Goal: Answer question/provide support

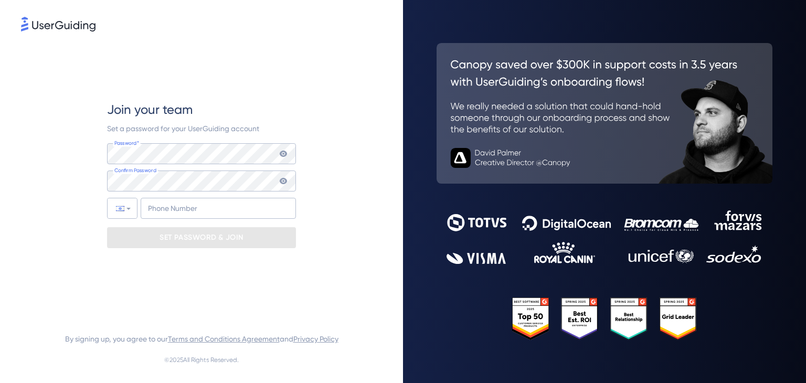
click at [65, 27] on img at bounding box center [58, 24] width 75 height 15
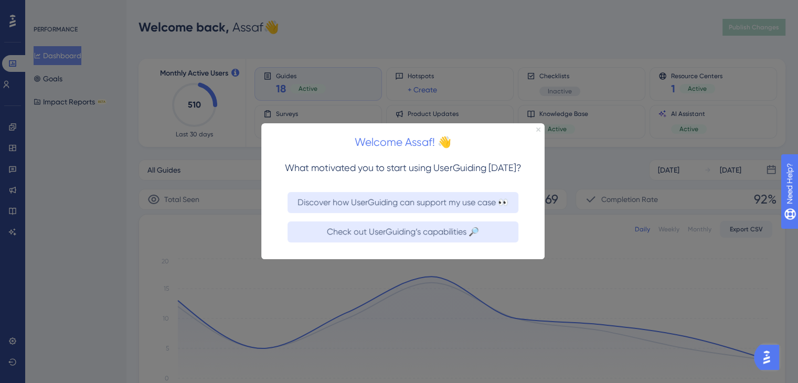
click at [540, 131] on icon "Close Preview" at bounding box center [538, 130] width 4 height 4
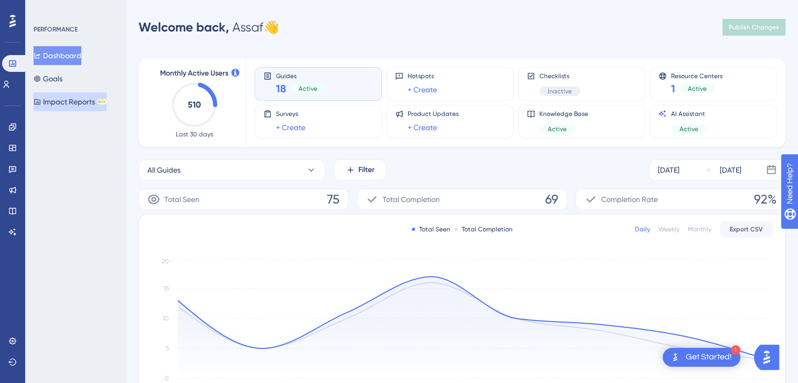
click at [68, 106] on button "Impact Reports BETA" at bounding box center [70, 101] width 73 height 19
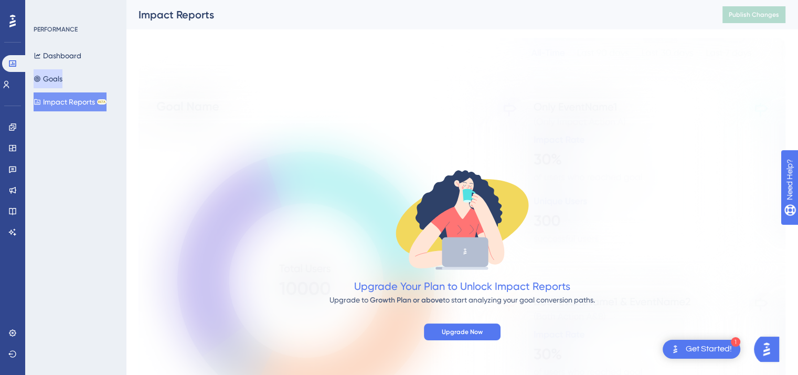
click at [62, 76] on button "Goals" at bounding box center [48, 78] width 29 height 19
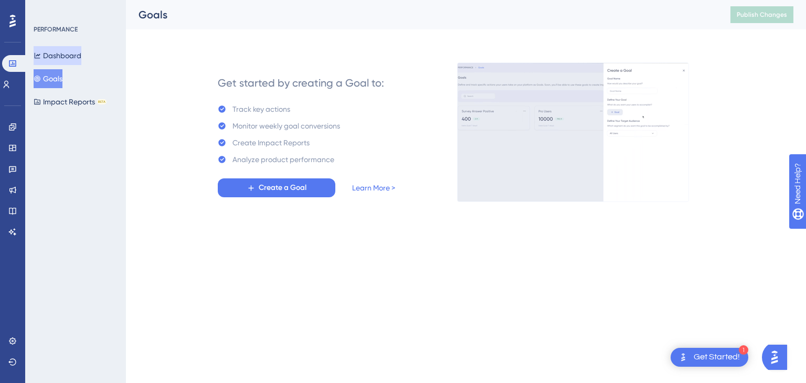
click at [62, 54] on button "Dashboard" at bounding box center [58, 55] width 48 height 19
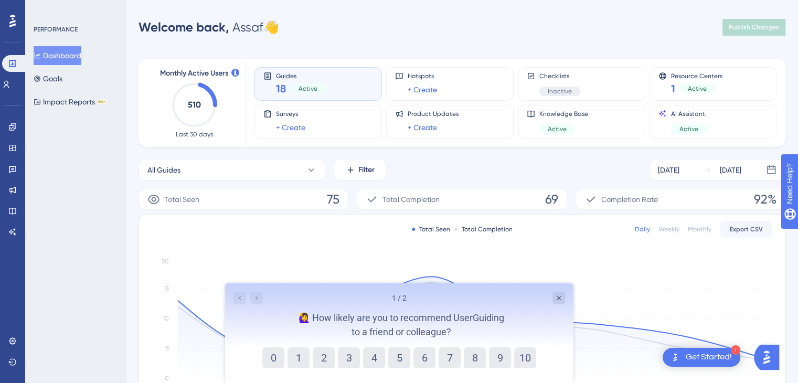
click at [311, 81] on div "18 Active" at bounding box center [301, 88] width 50 height 15
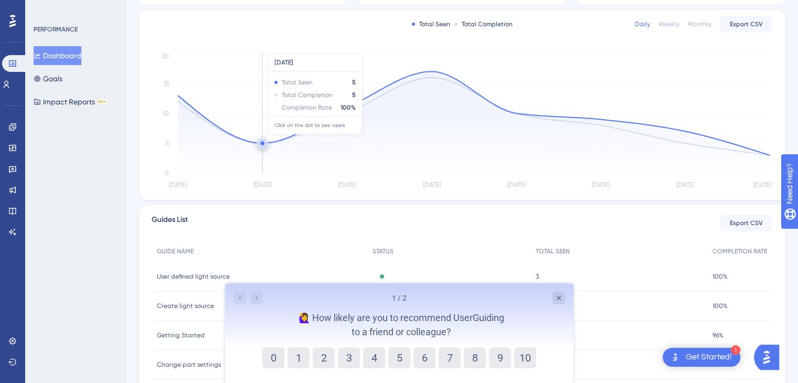
scroll to position [286, 0]
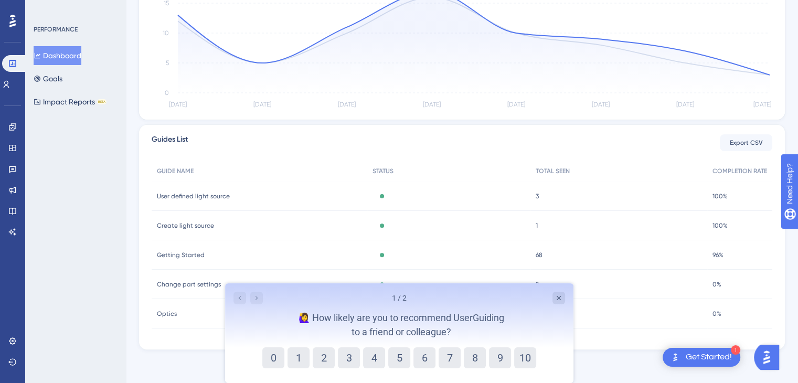
click at [218, 198] on span "User defined light source" at bounding box center [193, 196] width 73 height 8
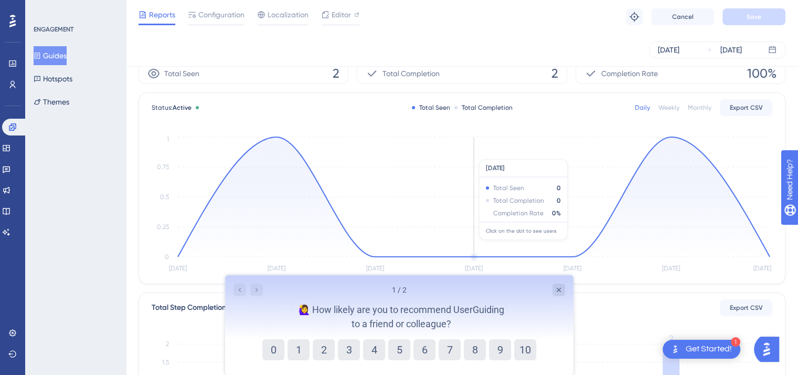
scroll to position [105, 0]
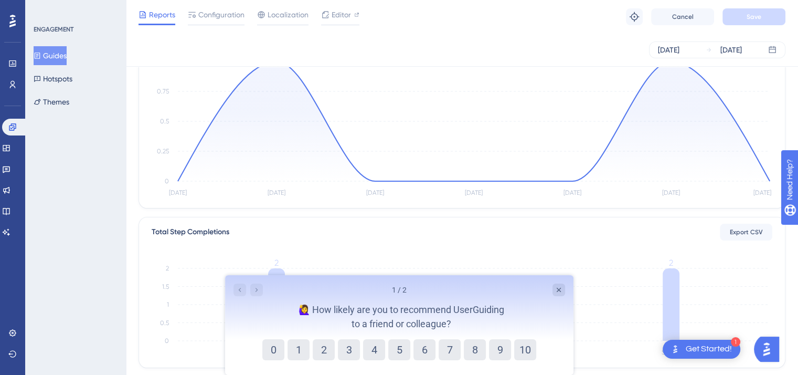
click at [551, 296] on div "1 / 2" at bounding box center [399, 289] width 332 height 13
click at [558, 291] on icon "Close survey" at bounding box center [558, 290] width 8 height 8
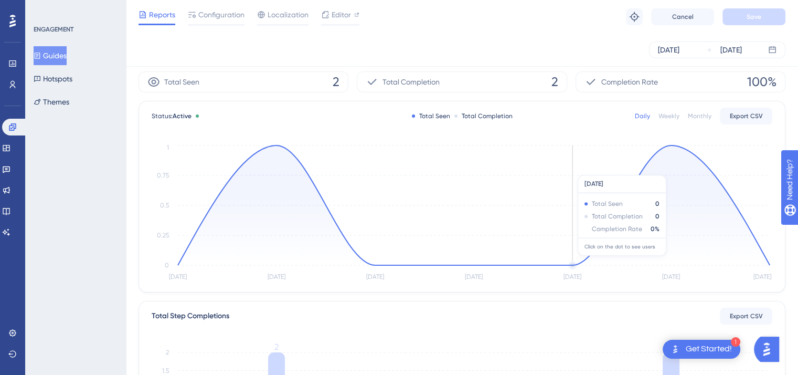
scroll to position [0, 0]
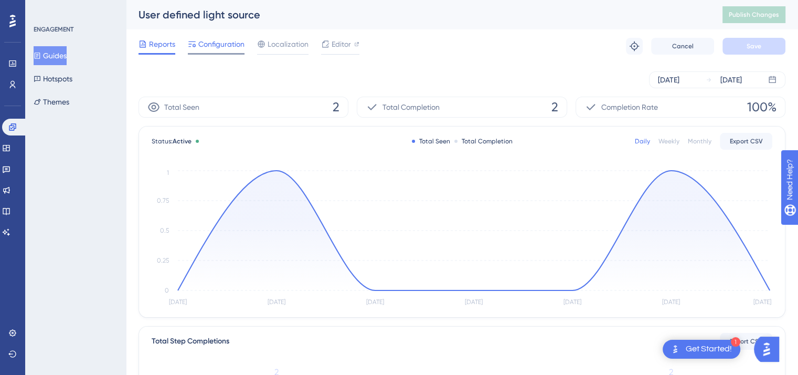
click at [218, 49] on span "Configuration" at bounding box center [221, 44] width 46 height 13
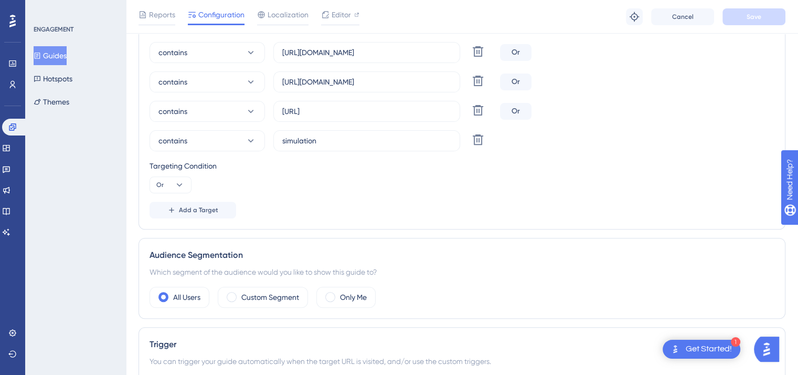
scroll to position [210, 0]
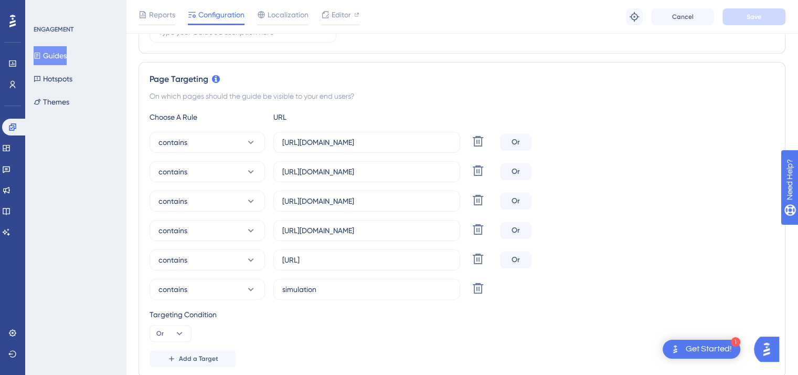
click at [710, 346] on div "Get Started!" at bounding box center [709, 349] width 46 height 12
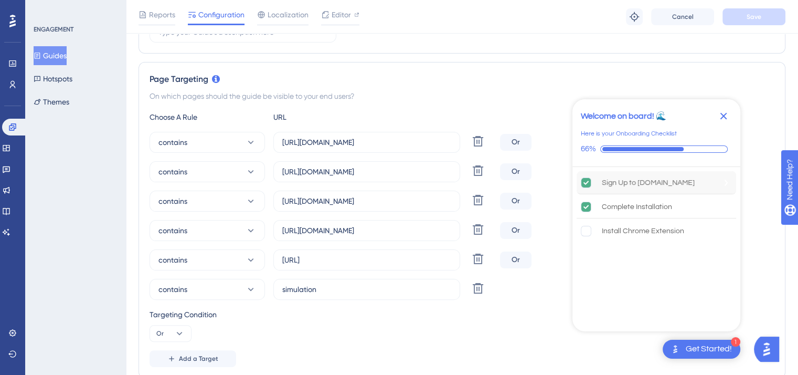
click at [662, 184] on div "Sign Up to UserGuiding.com" at bounding box center [648, 182] width 93 height 13
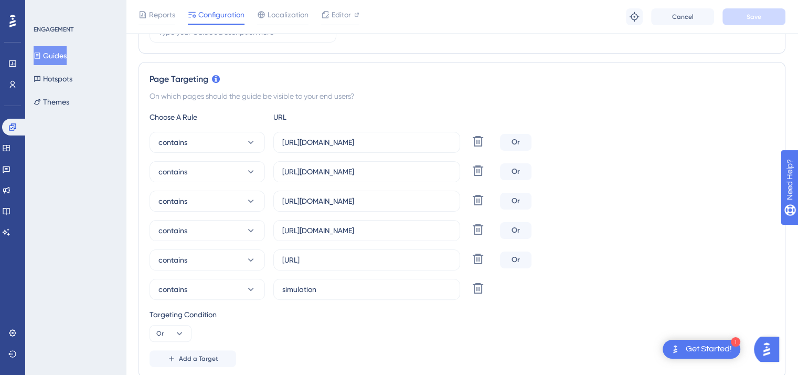
scroll to position [0, 0]
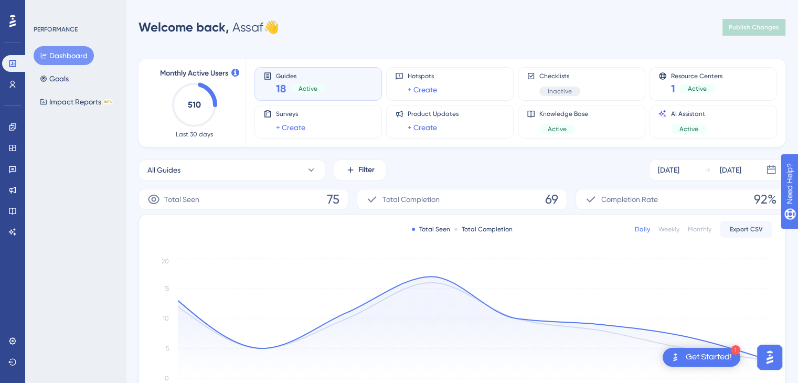
click at [735, 357] on div "1 Get Started!" at bounding box center [702, 357] width 78 height 19
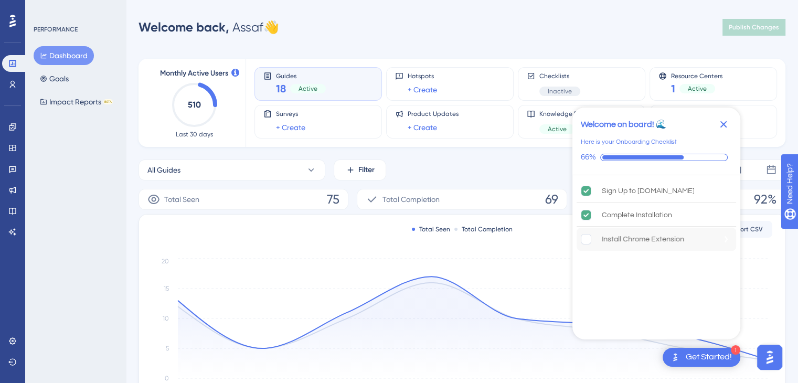
click at [660, 243] on div "Install Chrome Extension" at bounding box center [643, 239] width 82 height 13
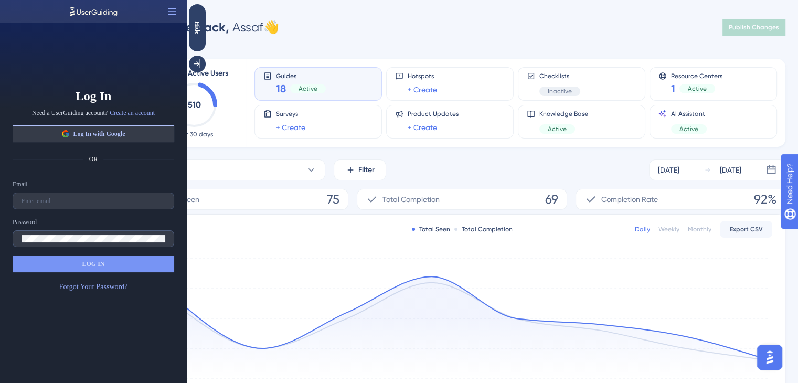
click at [122, 130] on span "Log In with Google" at bounding box center [99, 134] width 52 height 8
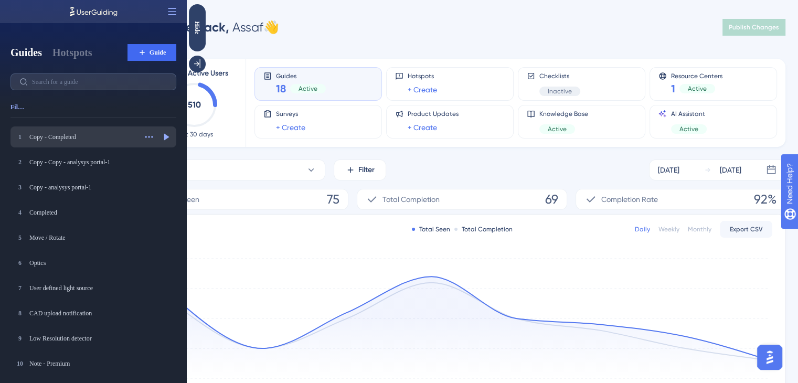
click at [92, 145] on div "1 Copy - Completed Copy - Completed Actions Preview" at bounding box center [93, 137] width 166 height 21
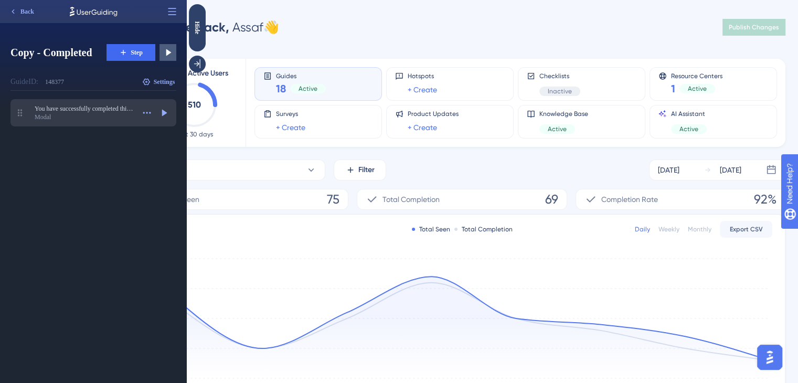
click at [124, 114] on div "Modal" at bounding box center [85, 117] width 100 height 8
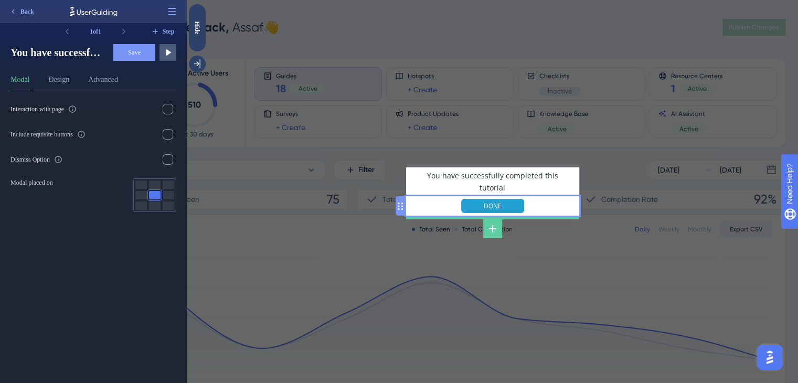
click at [483, 206] on input "DONE" at bounding box center [492, 206] width 63 height 14
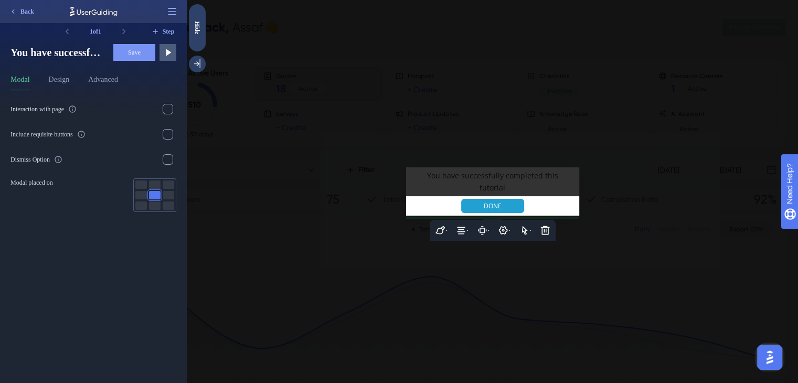
click at [479, 201] on input "DONE" at bounding box center [492, 206] width 63 height 14
click at [498, 199] on input "DONE" at bounding box center [492, 206] width 63 height 14
click at [496, 199] on input "DONE" at bounding box center [492, 206] width 63 height 14
click at [478, 230] on button at bounding box center [482, 230] width 21 height 21
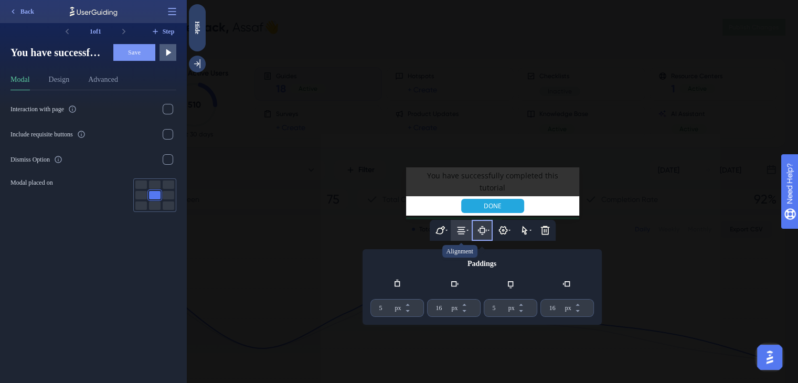
click at [456, 220] on button at bounding box center [461, 230] width 21 height 21
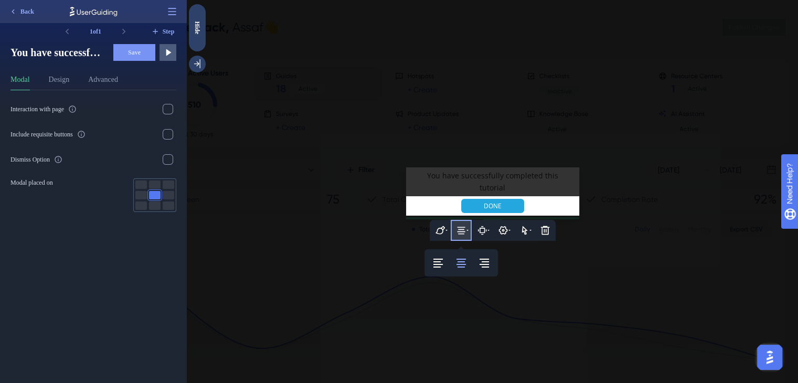
click at [382, 238] on div at bounding box center [493, 191] width 612 height 383
click at [470, 202] on input "DONE" at bounding box center [492, 206] width 63 height 14
click at [544, 226] on icon at bounding box center [545, 230] width 10 height 10
click at [550, 265] on div "Delete" at bounding box center [545, 261] width 25 height 25
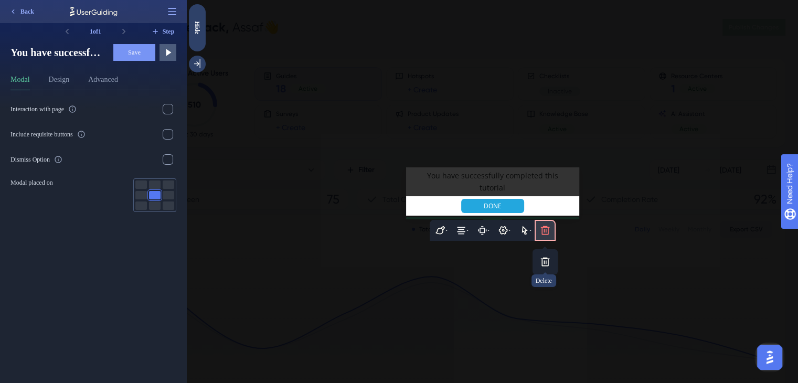
click at [544, 258] on icon at bounding box center [545, 262] width 9 height 9
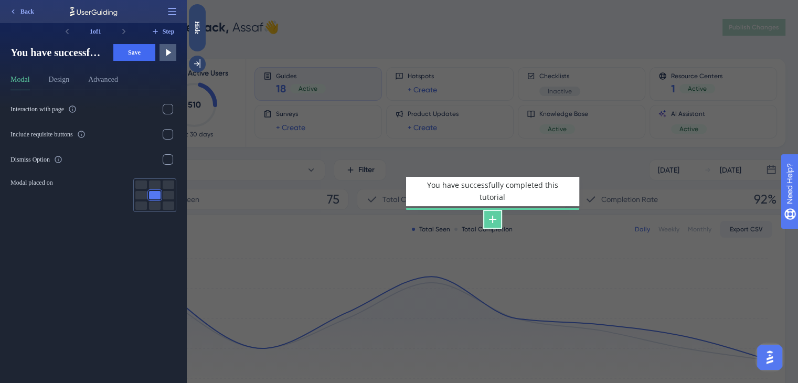
click at [495, 213] on icon at bounding box center [493, 219] width 13 height 13
click at [334, 212] on div "You have successfully completed this tutorial" at bounding box center [493, 191] width 612 height 383
click at [203, 63] on div at bounding box center [197, 64] width 17 height 17
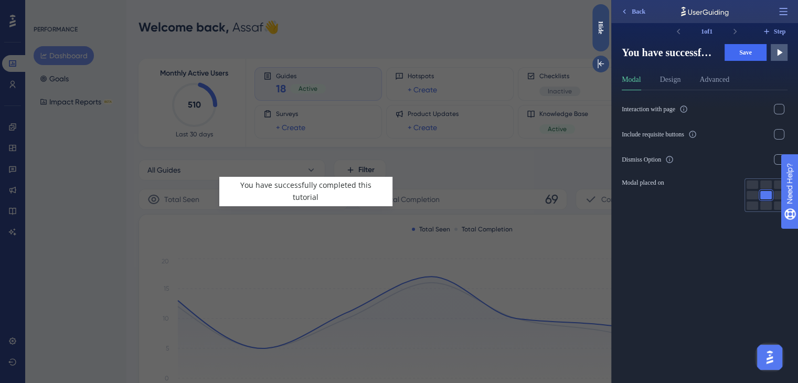
click at [697, 79] on div "Modal Design Advanced" at bounding box center [705, 81] width 166 height 17
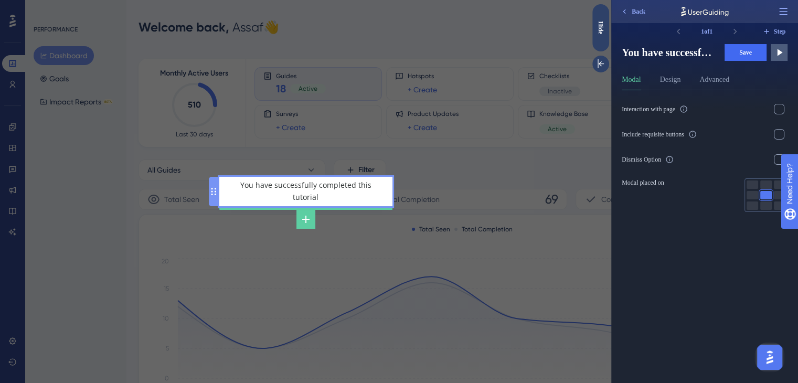
click at [359, 196] on div "You have successfully completed this tutorial" at bounding box center [306, 192] width 156 height 24
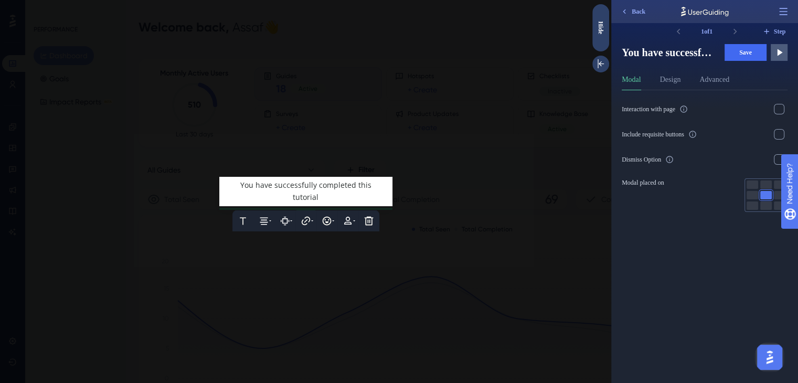
click at [281, 189] on span "You have successfully completed this tutorial" at bounding box center [306, 191] width 133 height 22
click at [259, 241] on div at bounding box center [306, 191] width 612 height 383
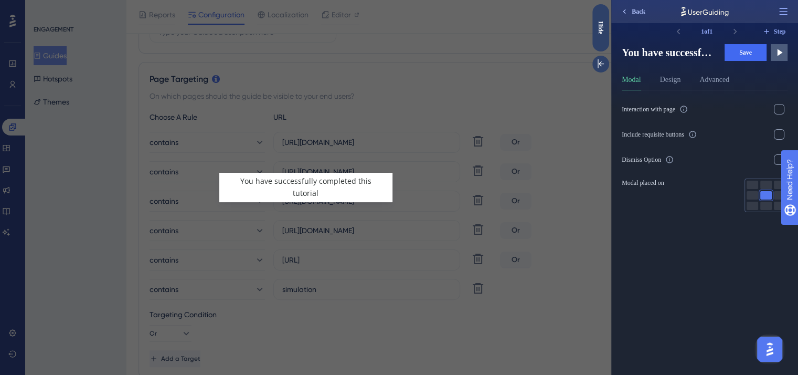
click at [625, 8] on icon at bounding box center [624, 11] width 8 height 8
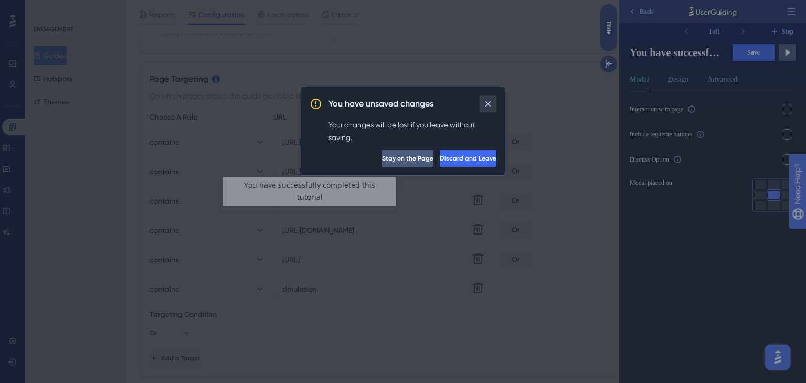
click at [493, 108] on icon at bounding box center [488, 104] width 10 height 10
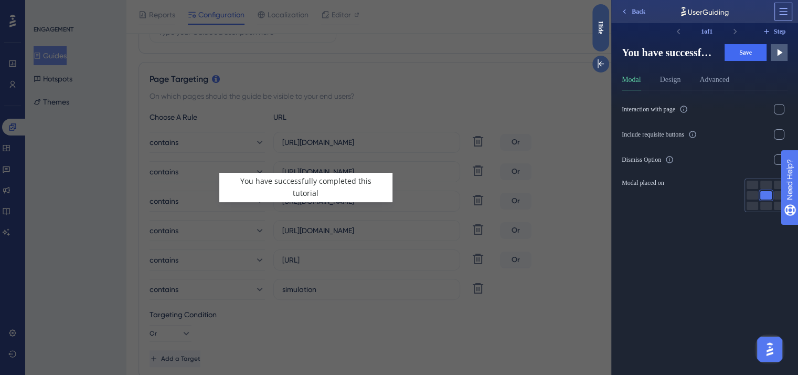
click at [777, 15] on button at bounding box center [783, 11] width 17 height 17
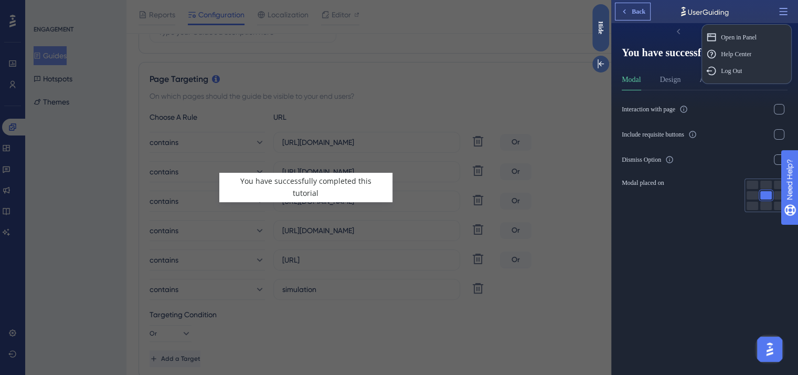
click at [634, 10] on span "Back" at bounding box center [639, 11] width 14 height 8
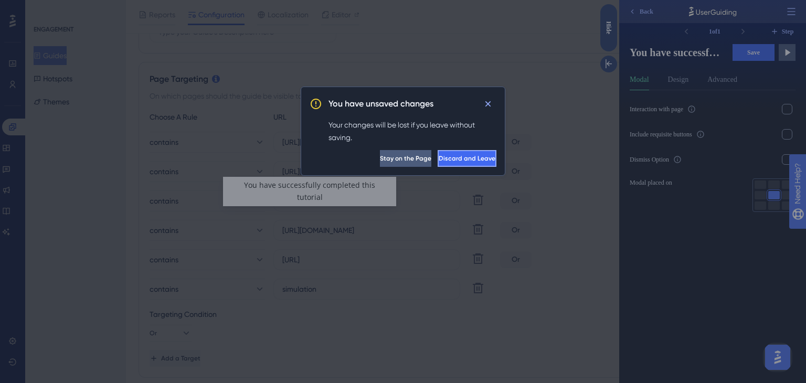
click at [462, 156] on span "Discard and Leave" at bounding box center [467, 158] width 57 height 8
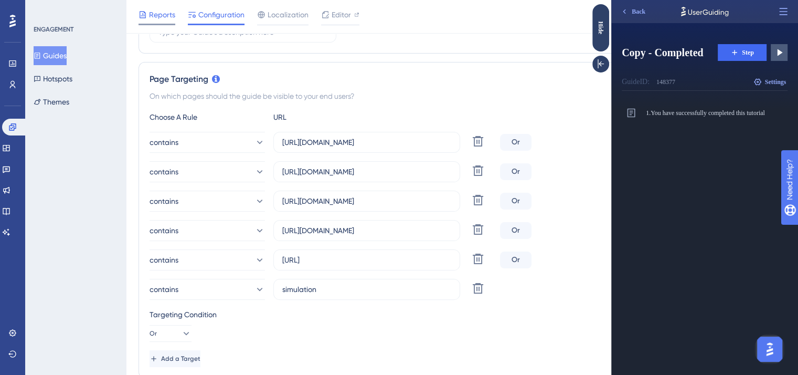
click at [171, 19] on span "Reports" at bounding box center [162, 14] width 26 height 13
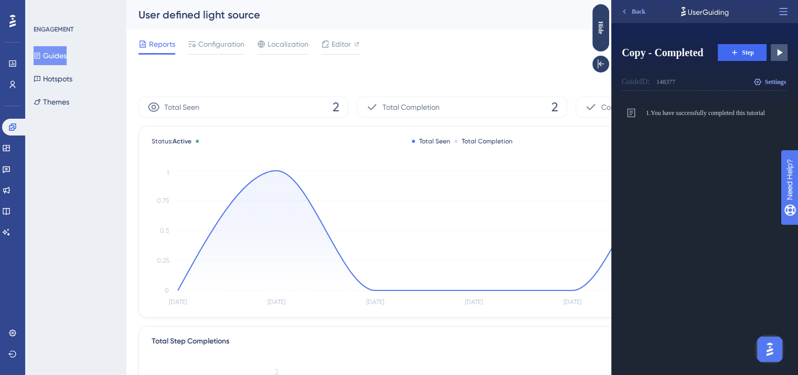
click at [283, 37] on div "Reports Configuration Localization Editor Troubleshoot Cancel Save" at bounding box center [462, 46] width 647 height 34
click at [286, 40] on span "Localization" at bounding box center [288, 44] width 41 height 13
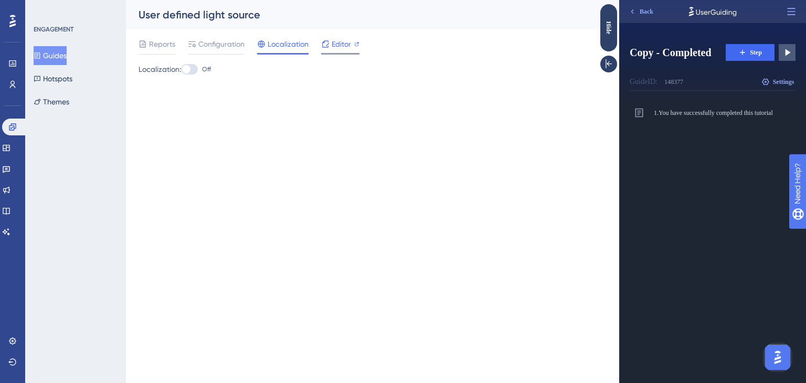
click at [342, 39] on span "Editor" at bounding box center [341, 44] width 19 height 13
click at [10, 150] on link at bounding box center [6, 148] width 8 height 17
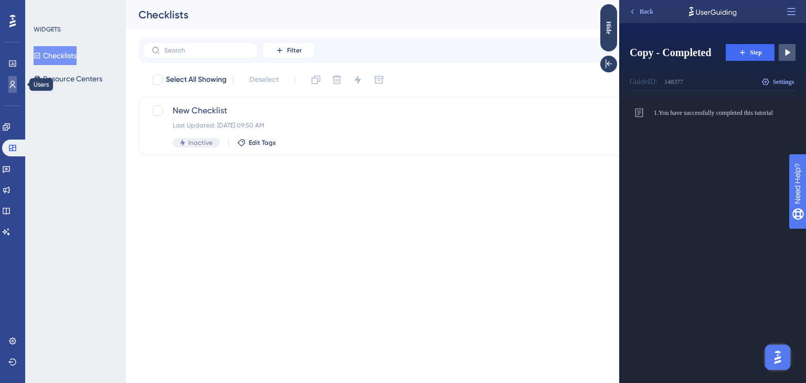
click at [8, 86] on link at bounding box center [12, 84] width 8 height 17
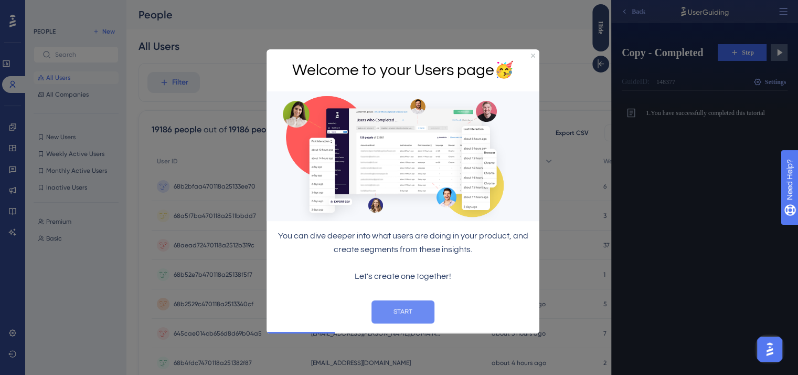
click at [393, 312] on button "START" at bounding box center [403, 311] width 63 height 23
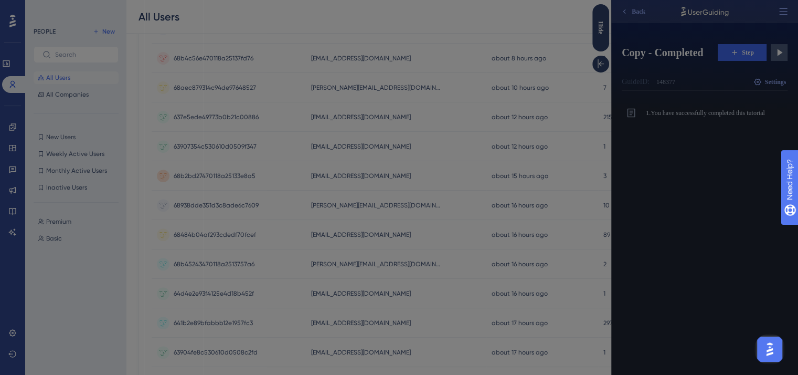
scroll to position [468, 0]
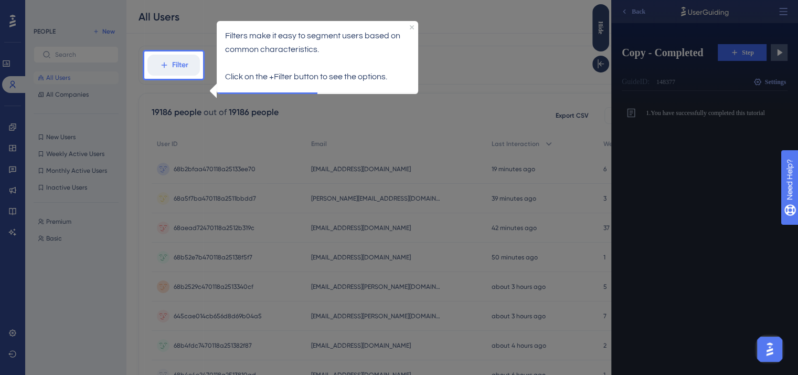
scroll to position [0, 0]
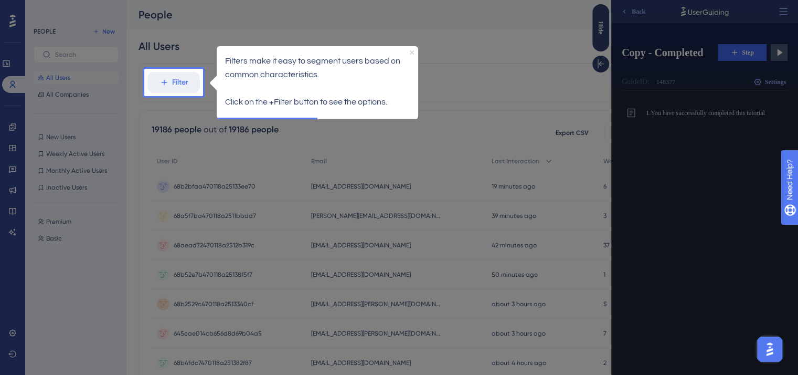
click at [412, 51] on icon "Close Preview" at bounding box center [411, 52] width 4 height 4
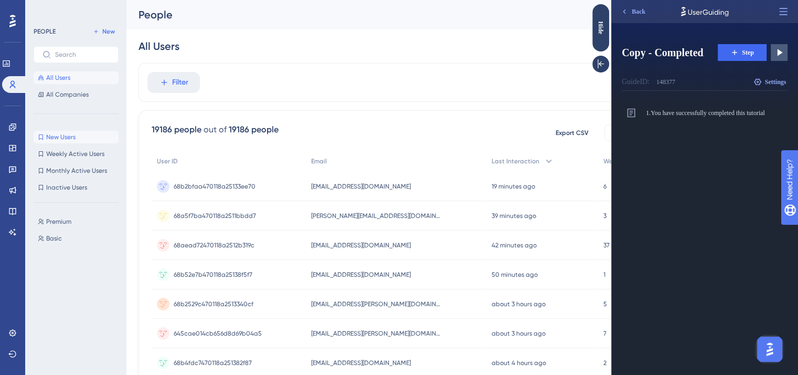
click at [59, 141] on button "New Users New Users" at bounding box center [76, 137] width 85 height 13
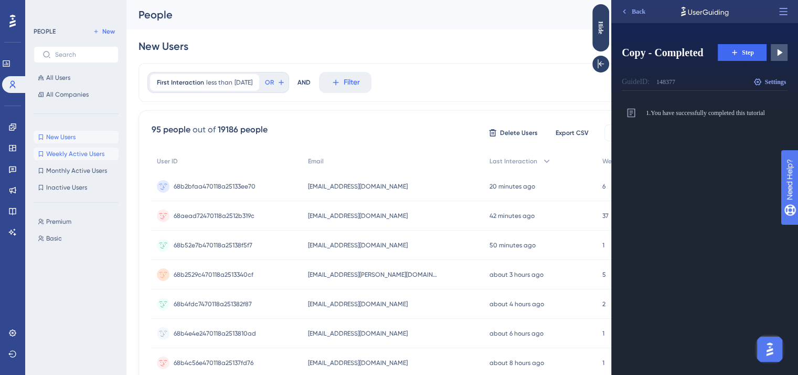
click at [71, 151] on span "Weekly Active Users" at bounding box center [75, 154] width 58 height 8
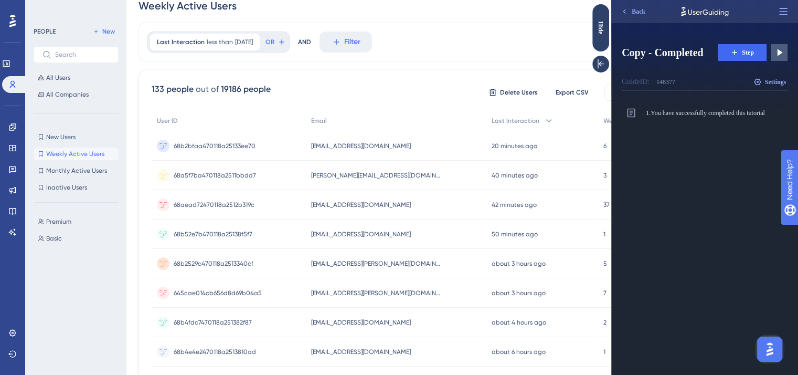
scroll to position [105, 0]
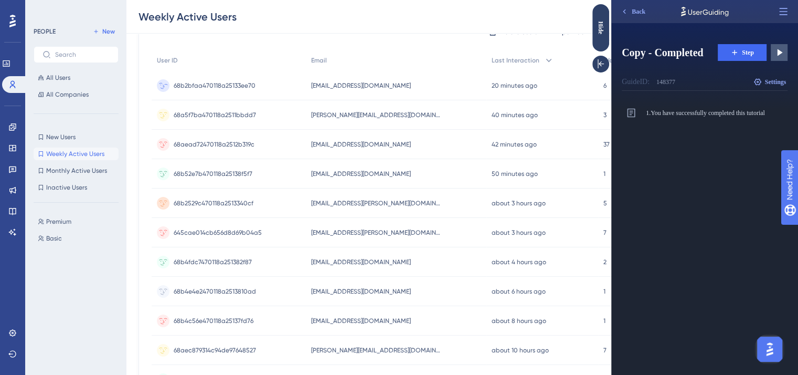
click at [220, 85] on span "68b2bfaa470118a25133ee70" at bounding box center [215, 85] width 82 height 8
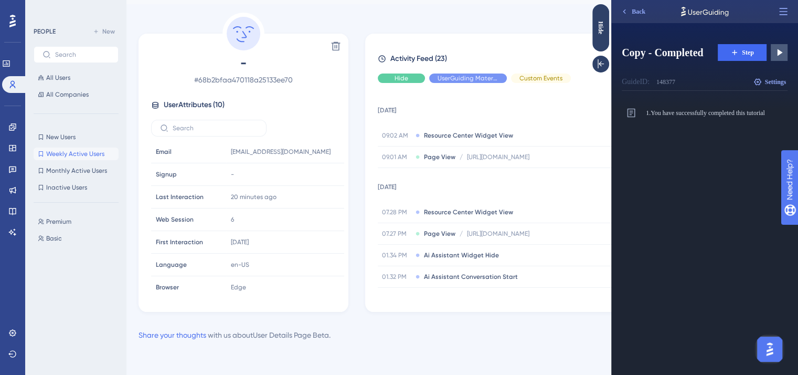
click at [403, 73] on div "Hide" at bounding box center [401, 77] width 47 height 9
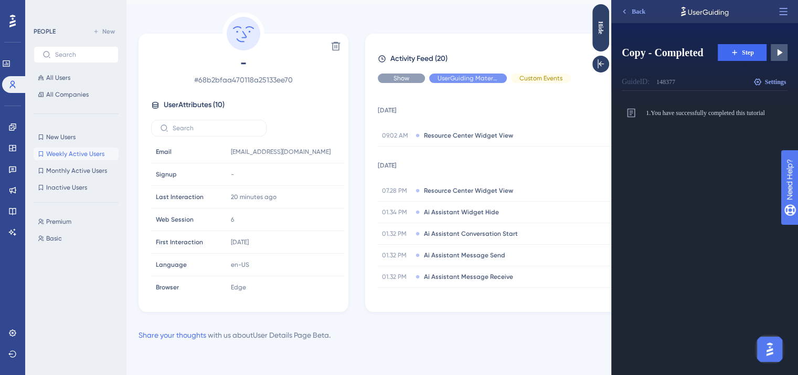
click at [403, 73] on div "Show" at bounding box center [401, 77] width 47 height 9
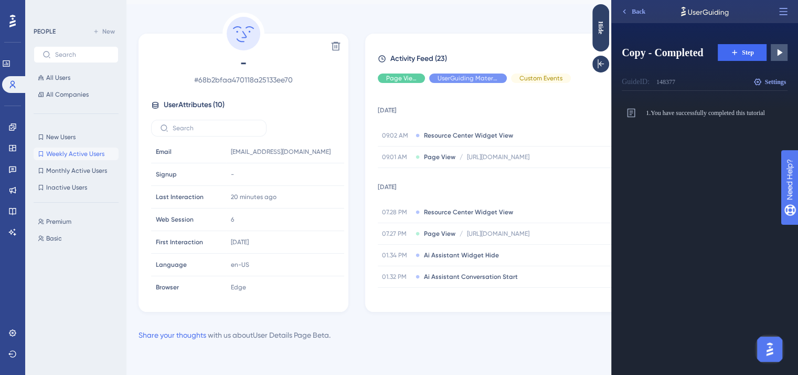
click at [88, 157] on span "Weekly Active Users" at bounding box center [75, 154] width 58 height 8
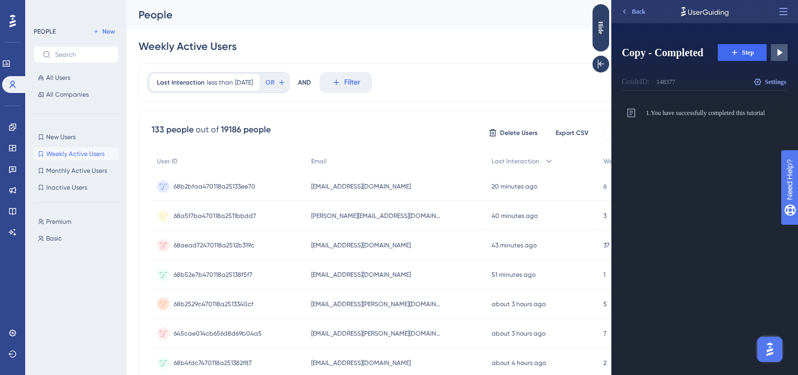
click at [240, 217] on span "68a5f7ba470118a2511bbdd7" at bounding box center [215, 216] width 82 height 8
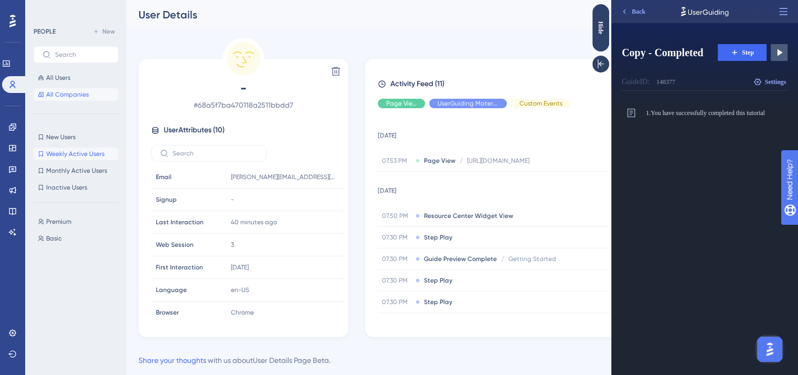
click at [76, 97] on span "All Companies" at bounding box center [67, 94] width 43 height 8
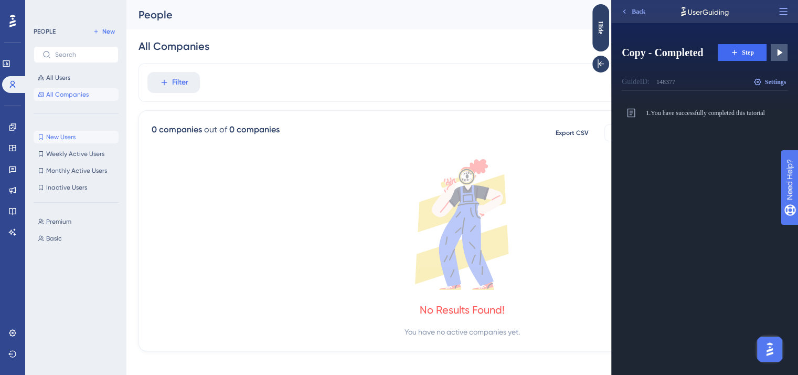
click at [71, 136] on span "New Users" at bounding box center [60, 137] width 29 height 8
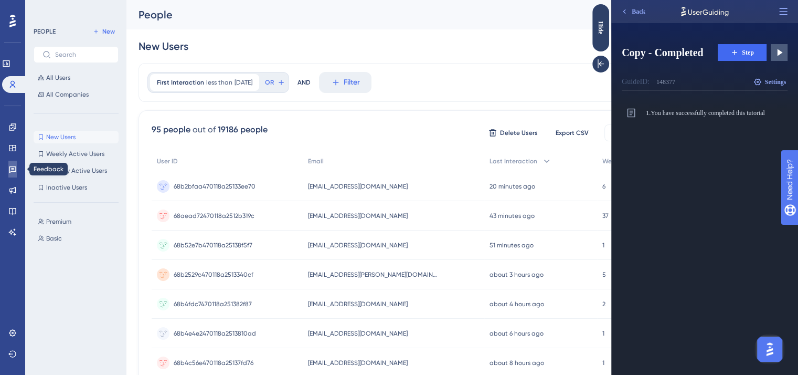
click at [17, 164] on link at bounding box center [12, 169] width 8 height 17
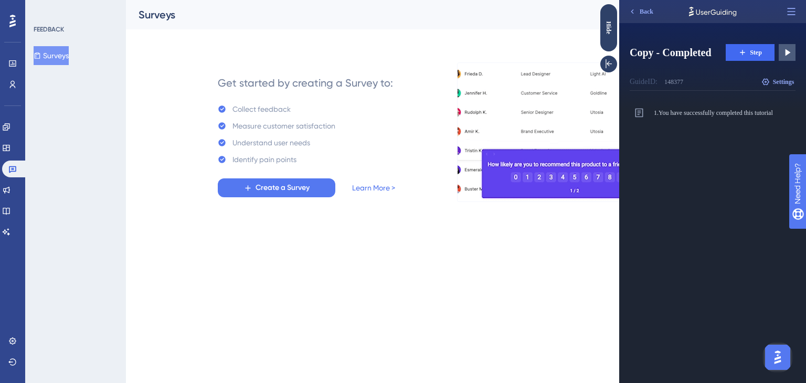
click at [12, 14] on div at bounding box center [12, 21] width 17 height 17
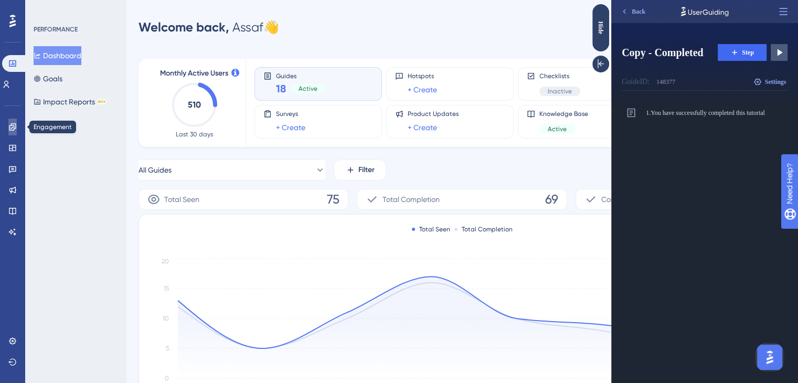
click at [10, 133] on link at bounding box center [12, 127] width 8 height 17
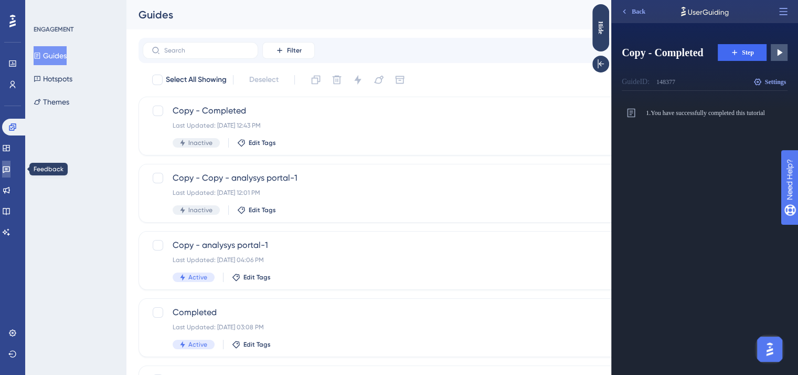
click at [10, 165] on icon at bounding box center [6, 169] width 8 height 8
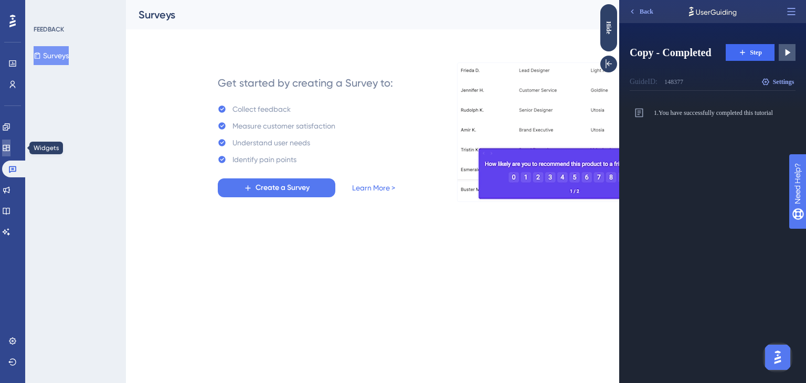
click at [10, 148] on icon at bounding box center [6, 148] width 8 height 8
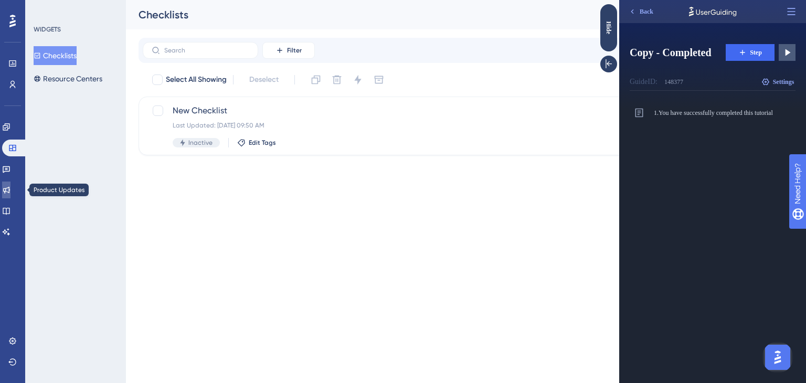
click at [10, 188] on icon at bounding box center [6, 190] width 7 height 7
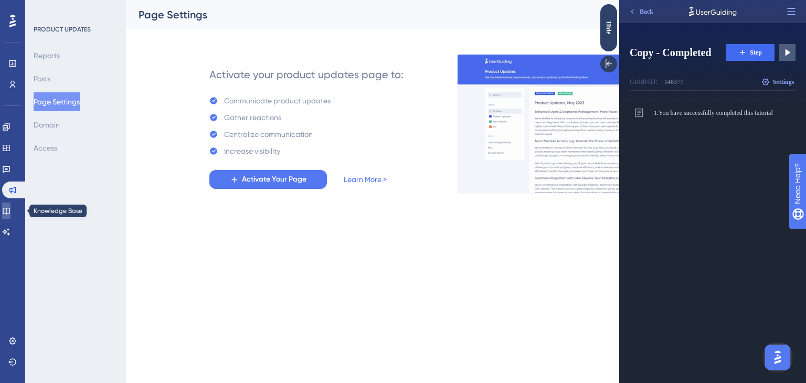
click at [10, 204] on link at bounding box center [6, 211] width 8 height 17
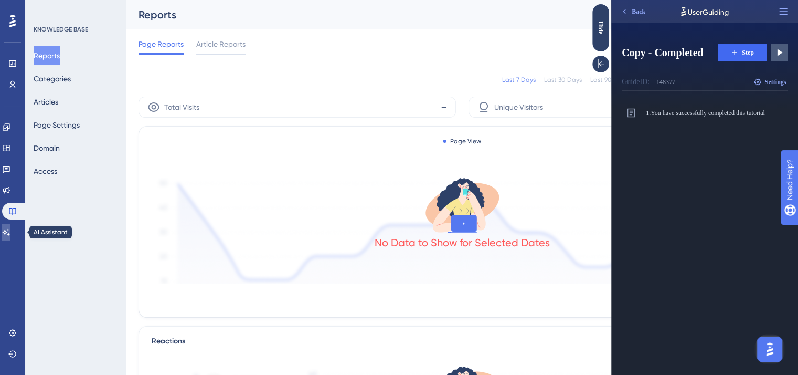
click at [10, 236] on icon at bounding box center [6, 232] width 8 height 8
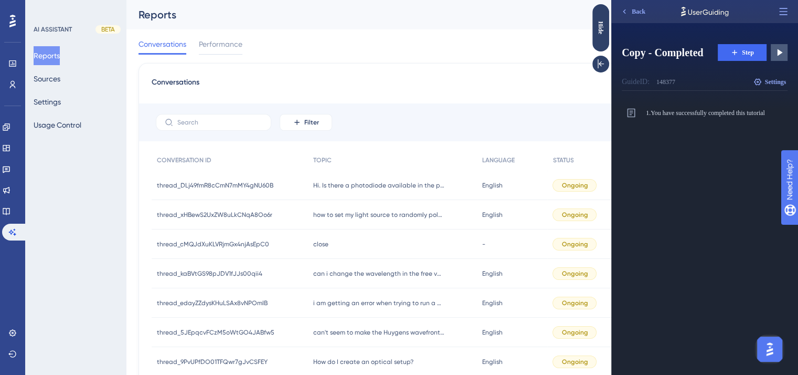
click at [190, 190] on div "thread_DLj49fmR8cCmN7mMY4gNU60B thread_DLj49fmR8cCmN7mMY4gNU60B" at bounding box center [230, 185] width 156 height 29
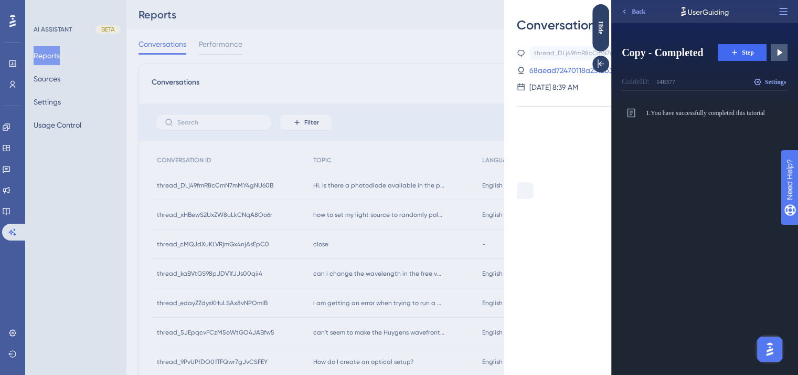
click at [193, 189] on div "Conversation thread_DLj49fmR8cCmN7mMY4gNU60B Copy - - 68aead72470118a2512b319c …" at bounding box center [399, 187] width 798 height 375
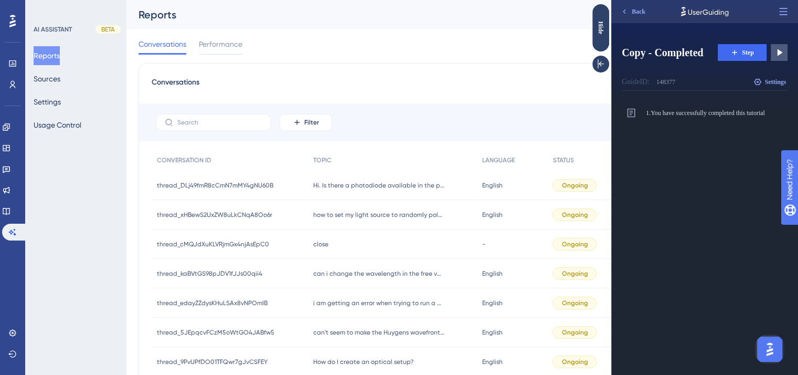
click at [199, 186] on span "thread_DLj49fmR8cCmN7mMY4gNU60B" at bounding box center [215, 185] width 117 height 8
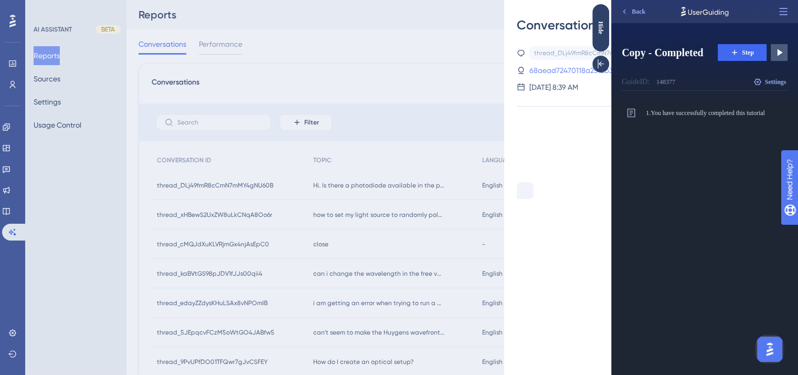
click at [583, 70] on link "68aead72470118a2512b319c" at bounding box center [577, 70] width 94 height 13
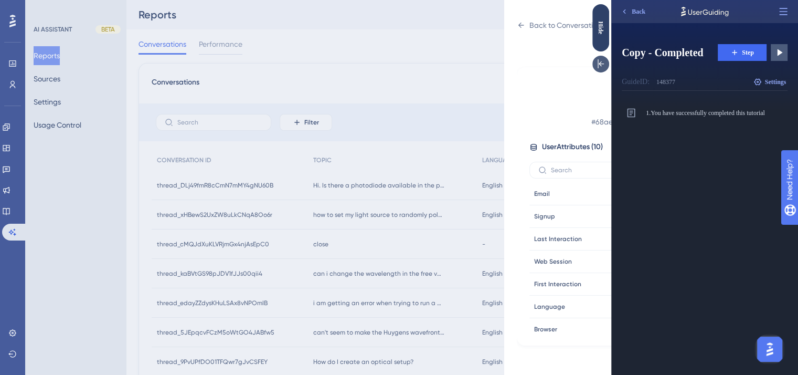
click at [596, 68] on icon at bounding box center [601, 64] width 10 height 10
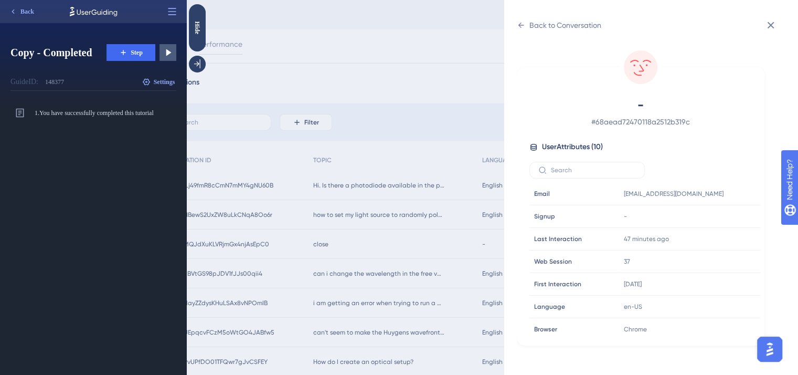
drag, startPoint x: 419, startPoint y: 187, endPoint x: 404, endPoint y: 189, distance: 15.3
click at [404, 188] on div "Back to Conversation - # 68aead72470118a2512b319c User Attributes ( 10 ) Email …" at bounding box center [399, 187] width 798 height 375
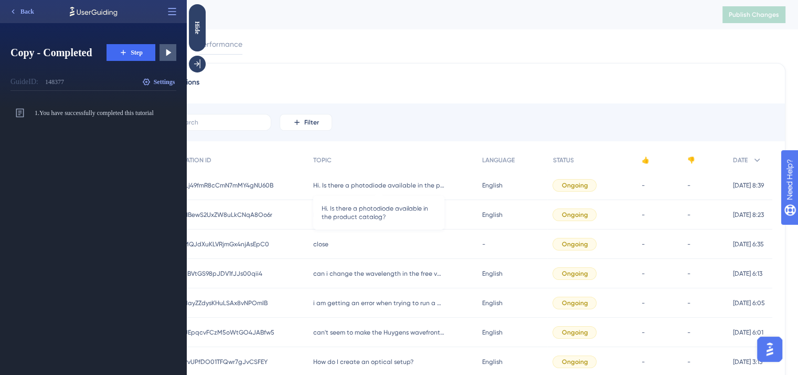
click at [404, 188] on span "Hi. Is there a photodiode available in the product catalog?" at bounding box center [378, 185] width 131 height 8
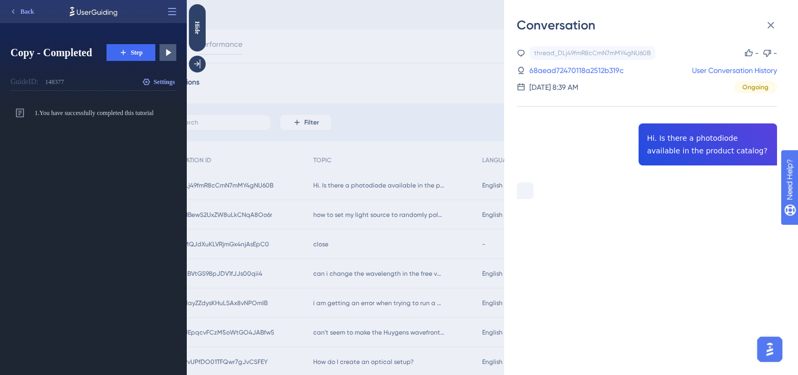
click at [771, 350] on img "Open AI Assistant Launcher" at bounding box center [770, 349] width 19 height 19
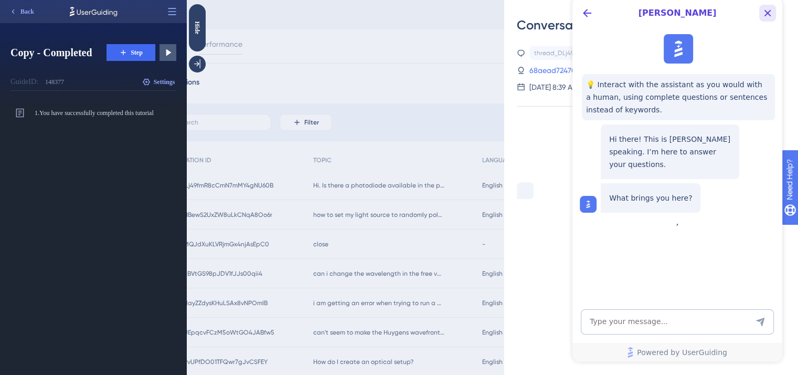
click at [766, 13] on icon "Close Button" at bounding box center [768, 13] width 13 height 13
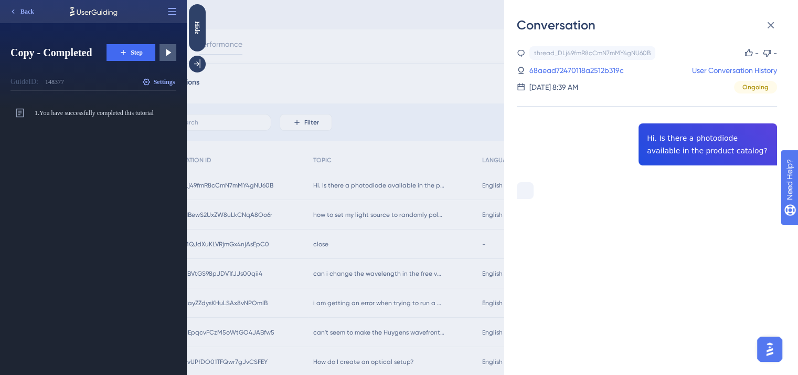
click at [667, 149] on div "thread_DLj49fmR8cCmN7mMY4gNU60B Copy - - 68aead72470118a2512b319c User Conversa…" at bounding box center [647, 149] width 260 height 206
click at [693, 70] on link "User Conversation History" at bounding box center [734, 70] width 85 height 13
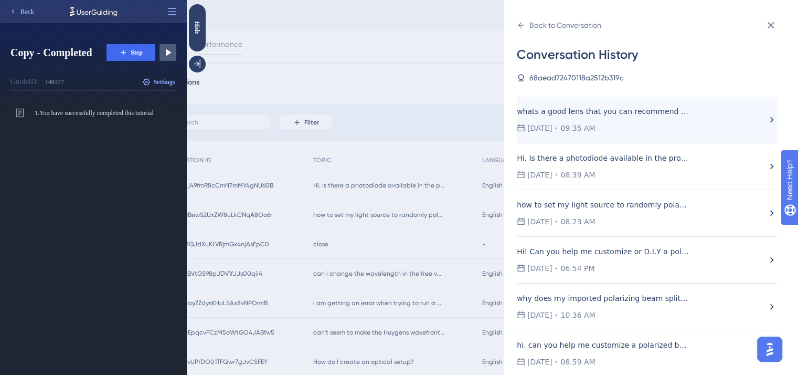
click at [692, 116] on div "whats a good lens that you can recommend for a 1064 nm IR Laser? 09.01.2025 09.…" at bounding box center [642, 119] width 250 height 29
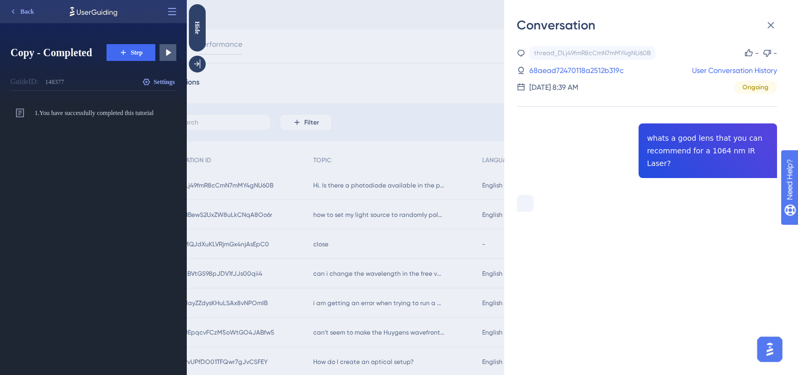
click at [732, 124] on div "thread_DLj49fmR8cCmN7mMY4gNU60B Copy - - 68aead72470118a2512b319c User Conversa…" at bounding box center [647, 155] width 260 height 219
click at [727, 143] on div "thread_DLj49fmR8cCmN7mMY4gNU60B Copy - - 68aead72470118a2512b319c User Conversa…" at bounding box center [647, 155] width 260 height 219
click at [745, 55] on icon at bounding box center [749, 53] width 8 height 8
click at [745, 55] on icon at bounding box center [749, 52] width 8 height 7
click at [746, 53] on icon at bounding box center [749, 53] width 8 height 8
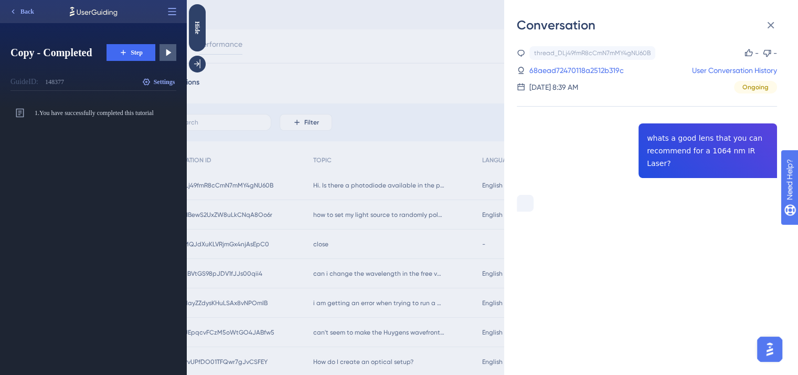
click at [745, 53] on icon at bounding box center [749, 53] width 8 height 8
click at [772, 24] on icon at bounding box center [771, 25] width 7 height 7
click at [775, 26] on icon at bounding box center [771, 25] width 13 height 13
click at [449, 78] on div "Conversation thread_DLj49fmR8cCmN7mMY4gNU60B Copy - - 68aead72470118a2512b319c …" at bounding box center [399, 187] width 798 height 375
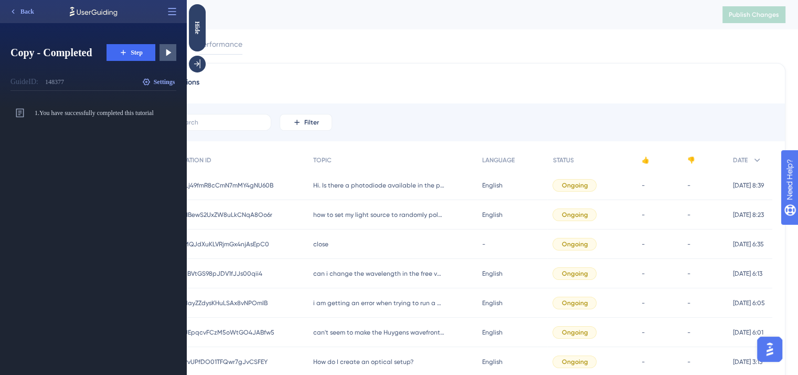
drag, startPoint x: 460, startPoint y: 77, endPoint x: 198, endPoint y: 57, distance: 262.1
click at [198, 57] on div at bounding box center [197, 64] width 17 height 17
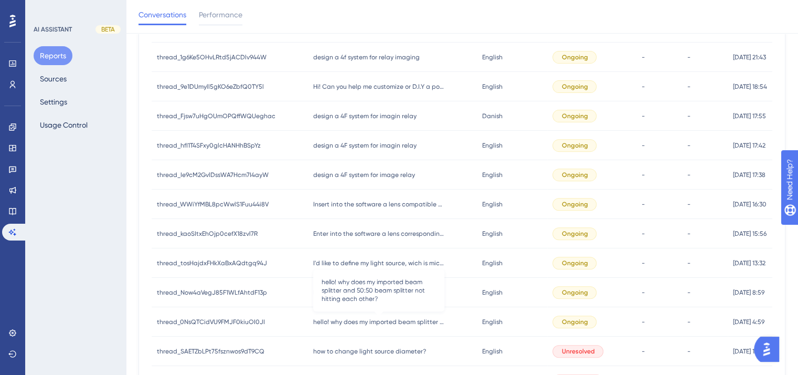
scroll to position [468, 0]
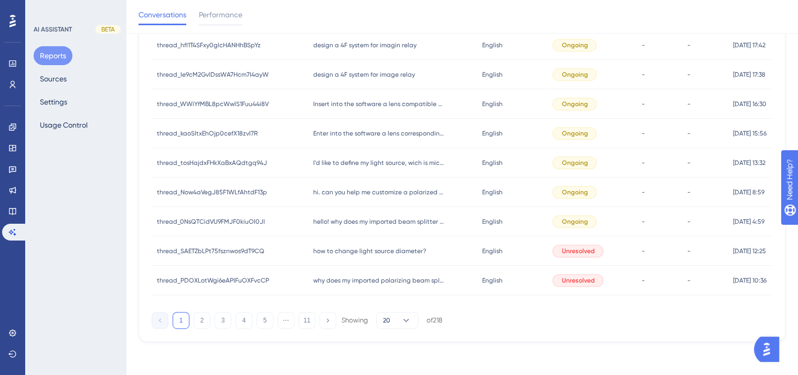
click at [364, 257] on div "how to change light source diameter? how to change light source diameter?" at bounding box center [392, 250] width 169 height 29
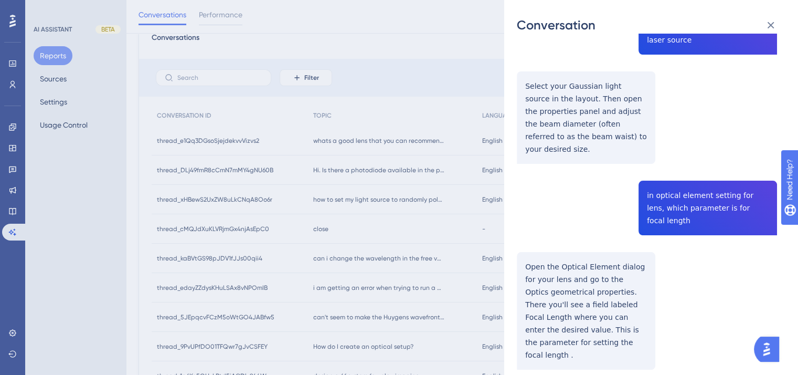
scroll to position [105, 0]
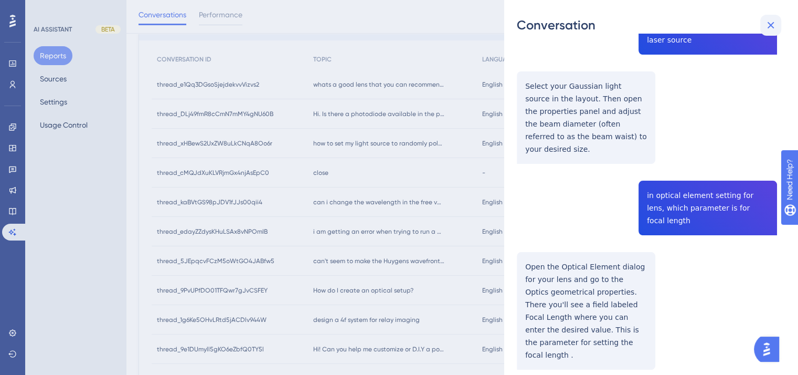
click at [775, 20] on icon at bounding box center [771, 25] width 13 height 13
